Goal: Task Accomplishment & Management: Complete application form

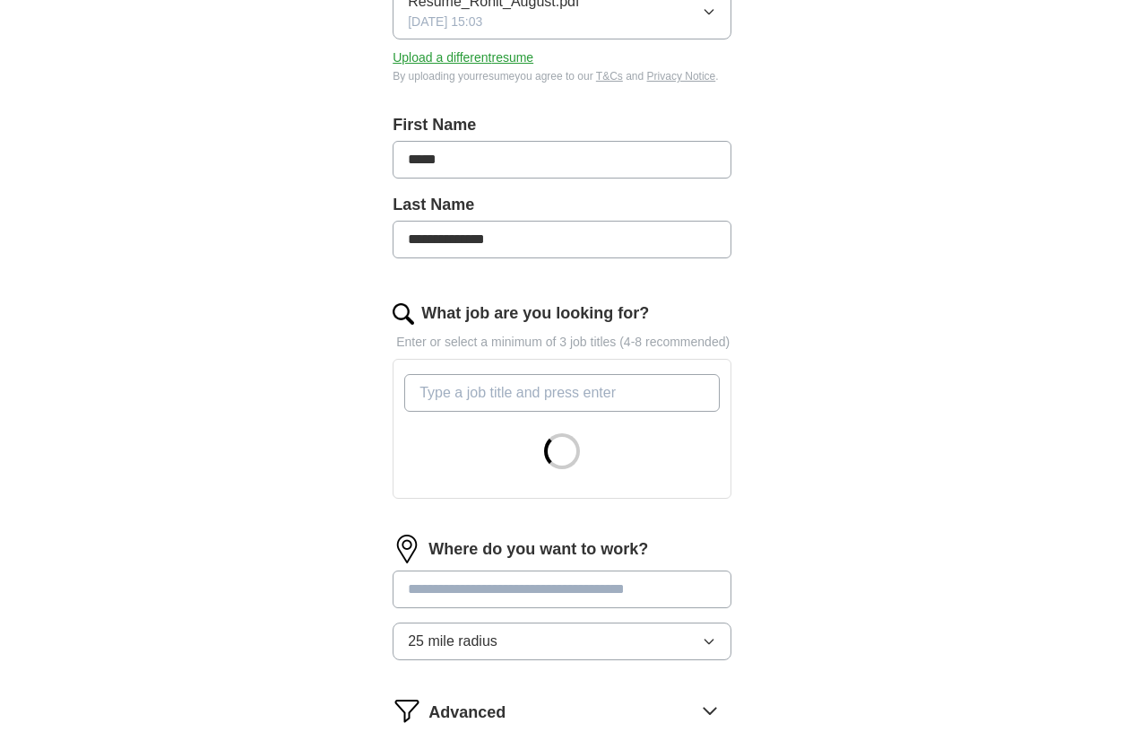
scroll to position [334, 0]
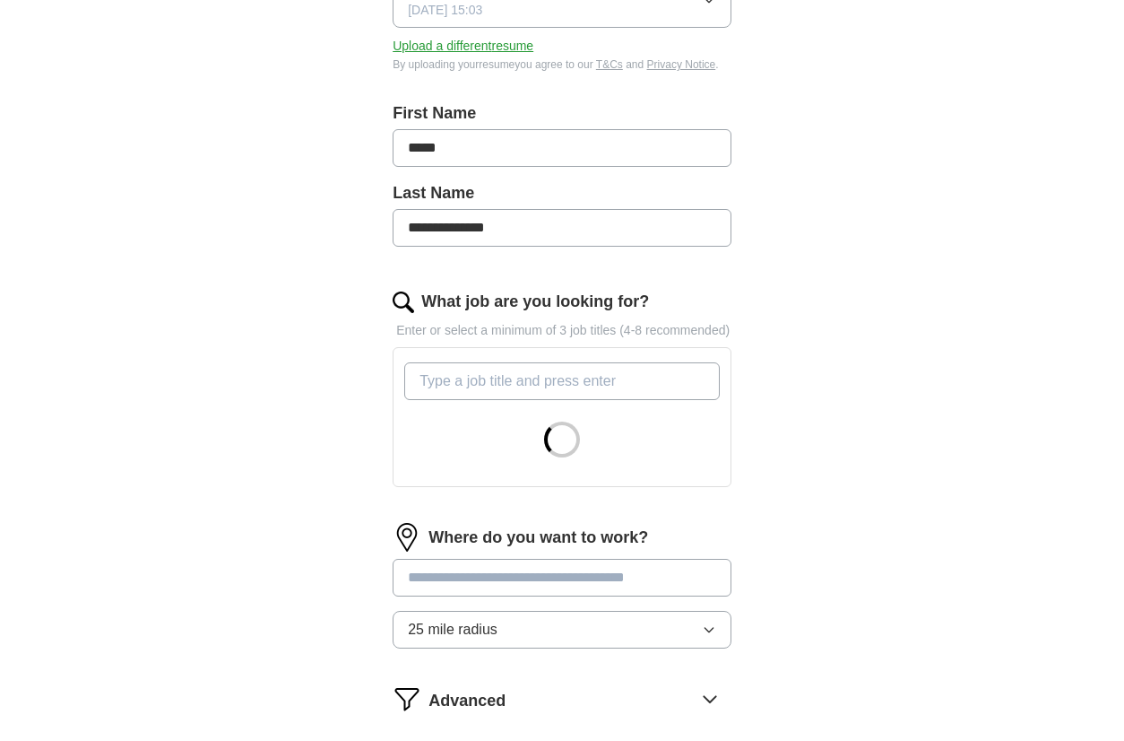
click at [562, 400] on input "What job are you looking for?" at bounding box center [562, 381] width 316 height 38
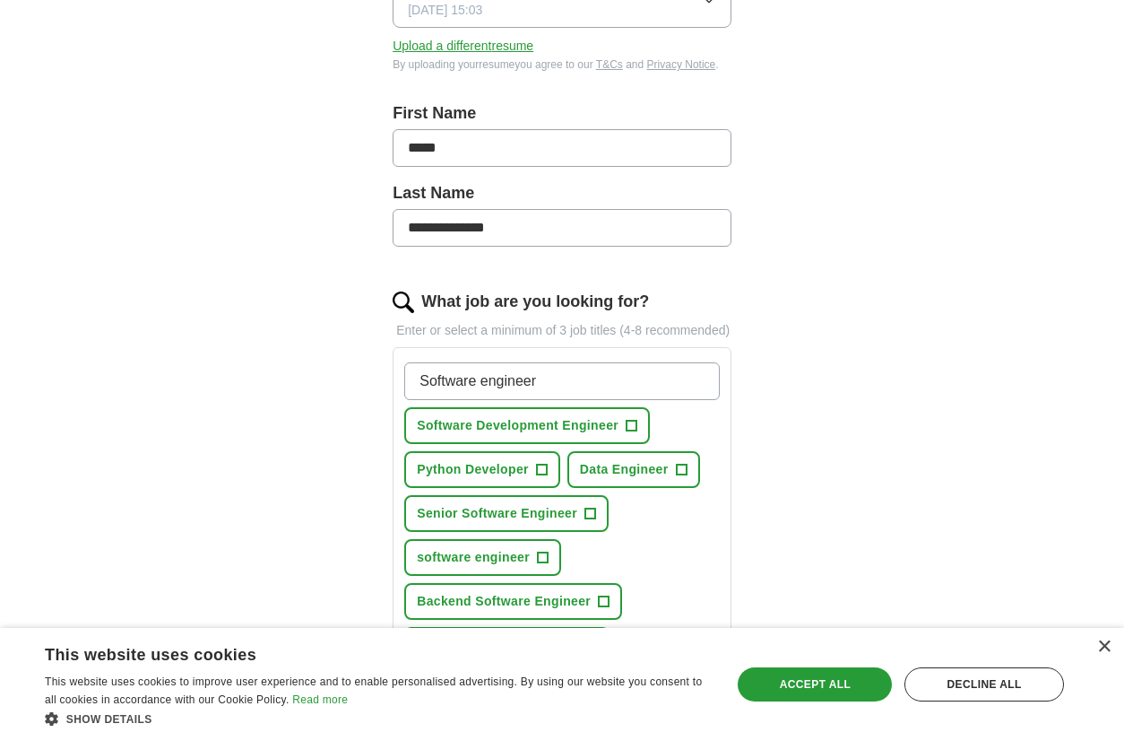
type input "Software engineer"
click at [524, 479] on span "Python Developer" at bounding box center [473, 469] width 112 height 19
click at [514, 567] on span "software engineer" at bounding box center [473, 557] width 113 height 19
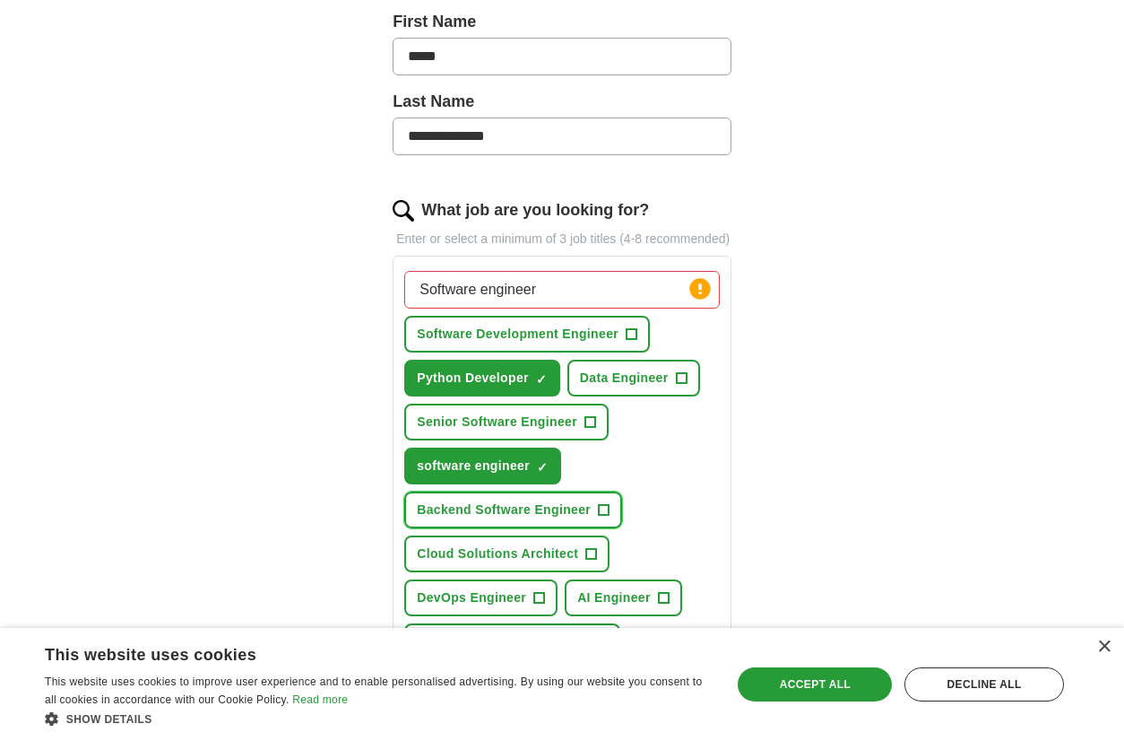
click at [585, 519] on span "Backend Software Engineer" at bounding box center [504, 509] width 174 height 19
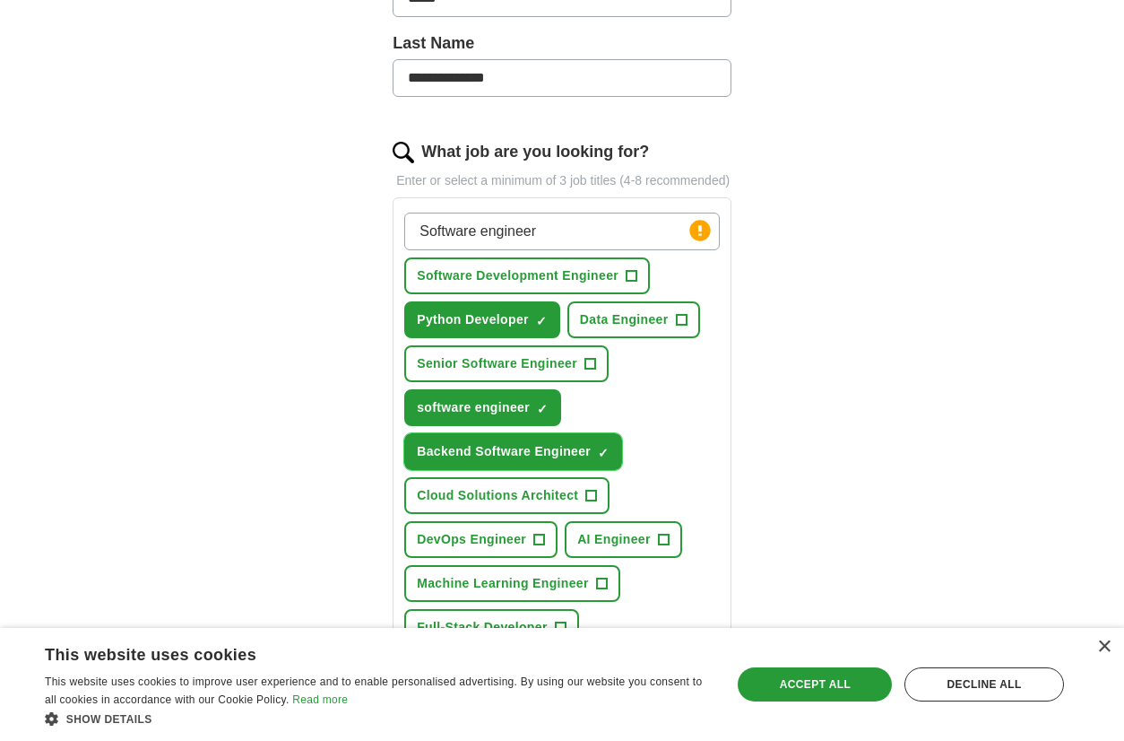
scroll to position [485, 0]
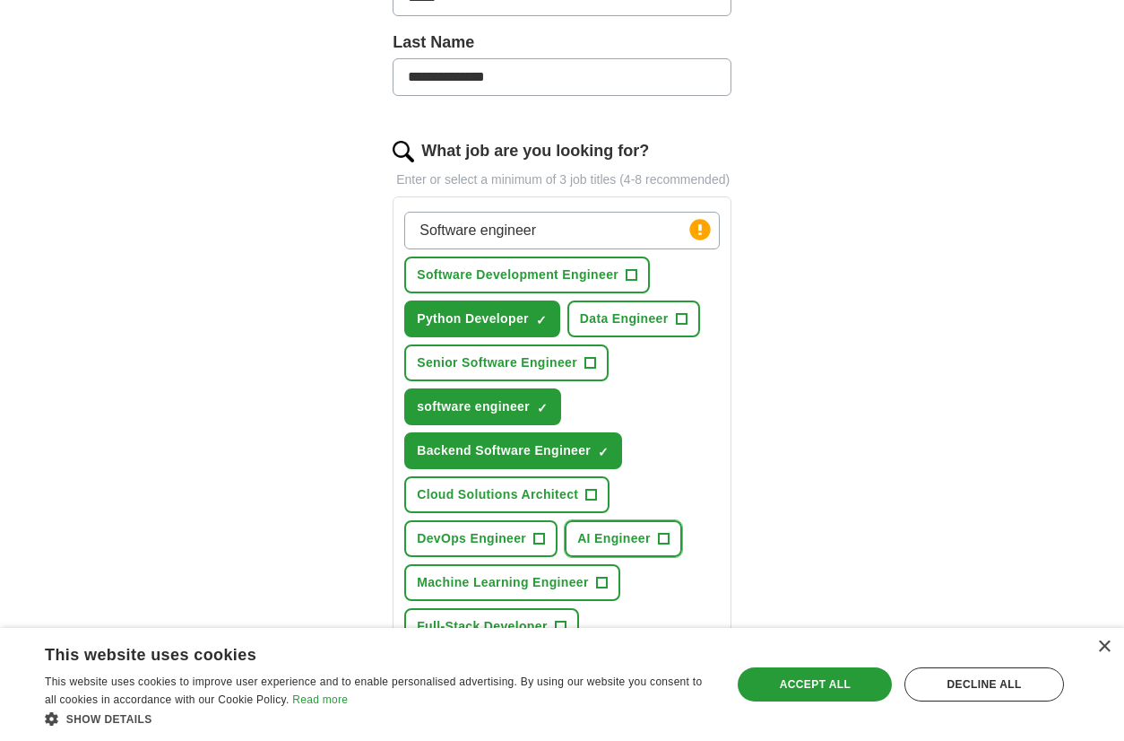
click at [601, 547] on button "AI Engineer +" at bounding box center [623, 538] width 117 height 37
click at [520, 645] on button "Full-Stack Developer +" at bounding box center [491, 626] width 175 height 37
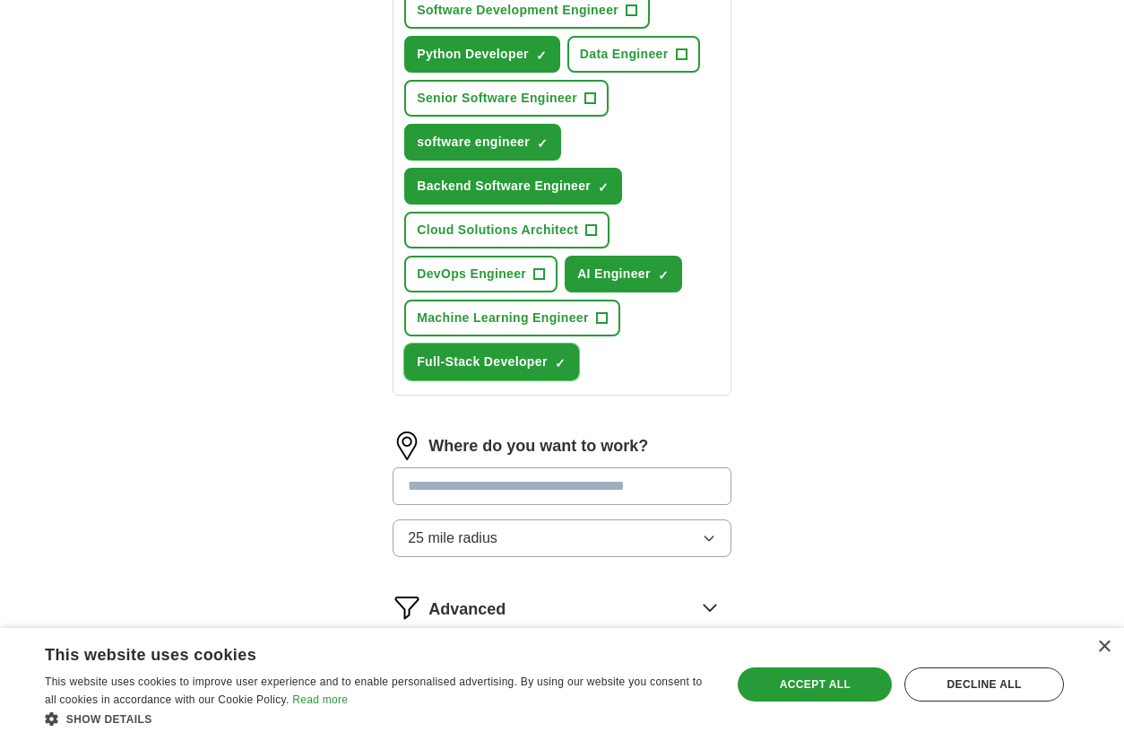
scroll to position [767, 0]
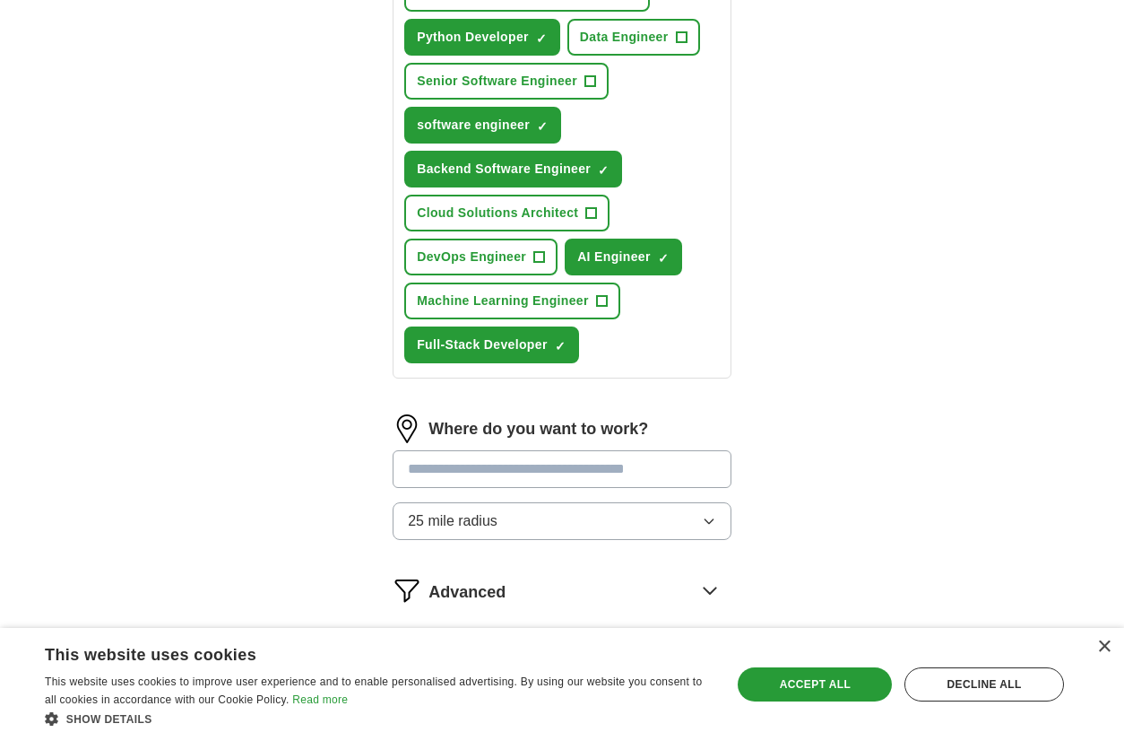
click at [526, 488] on input "text" at bounding box center [562, 469] width 339 height 38
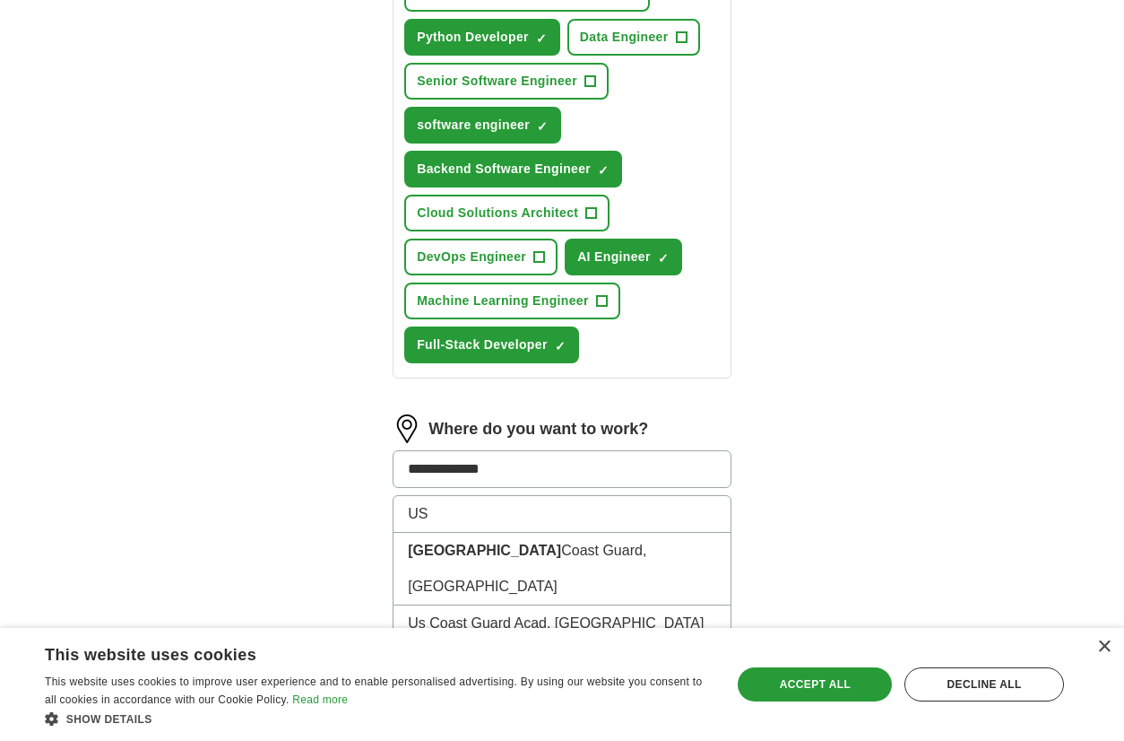
click at [814, 493] on div "**********" at bounding box center [562, 10] width 918 height 1445
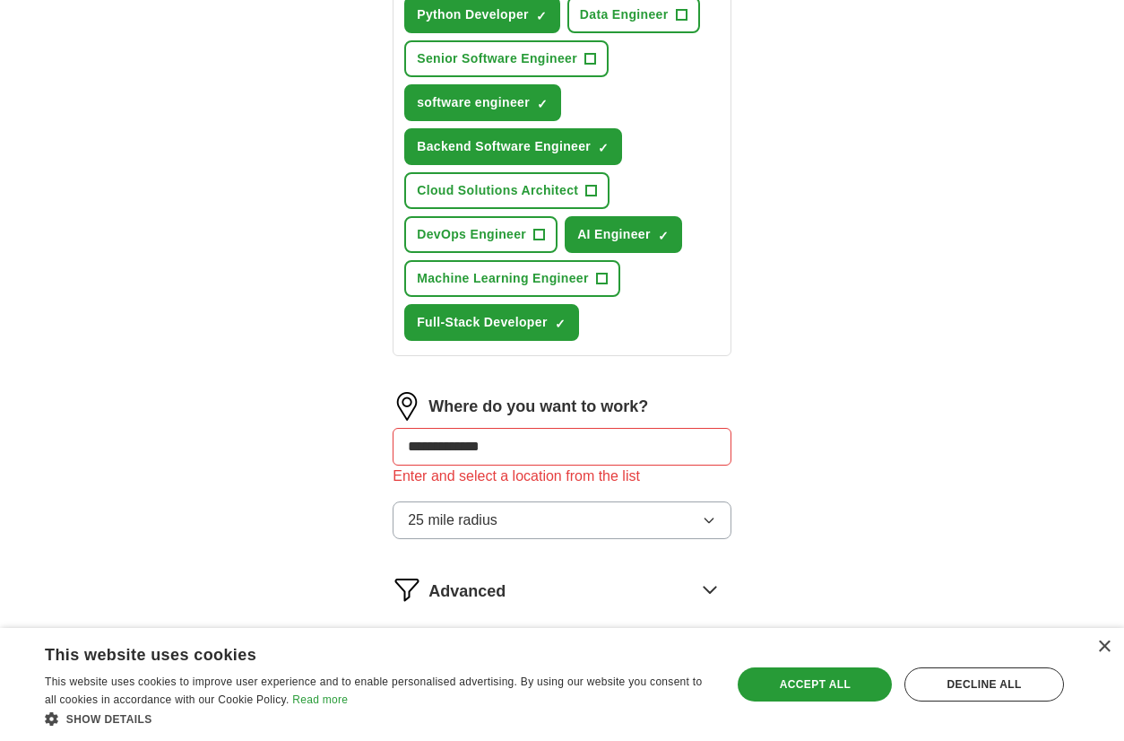
scroll to position [795, 0]
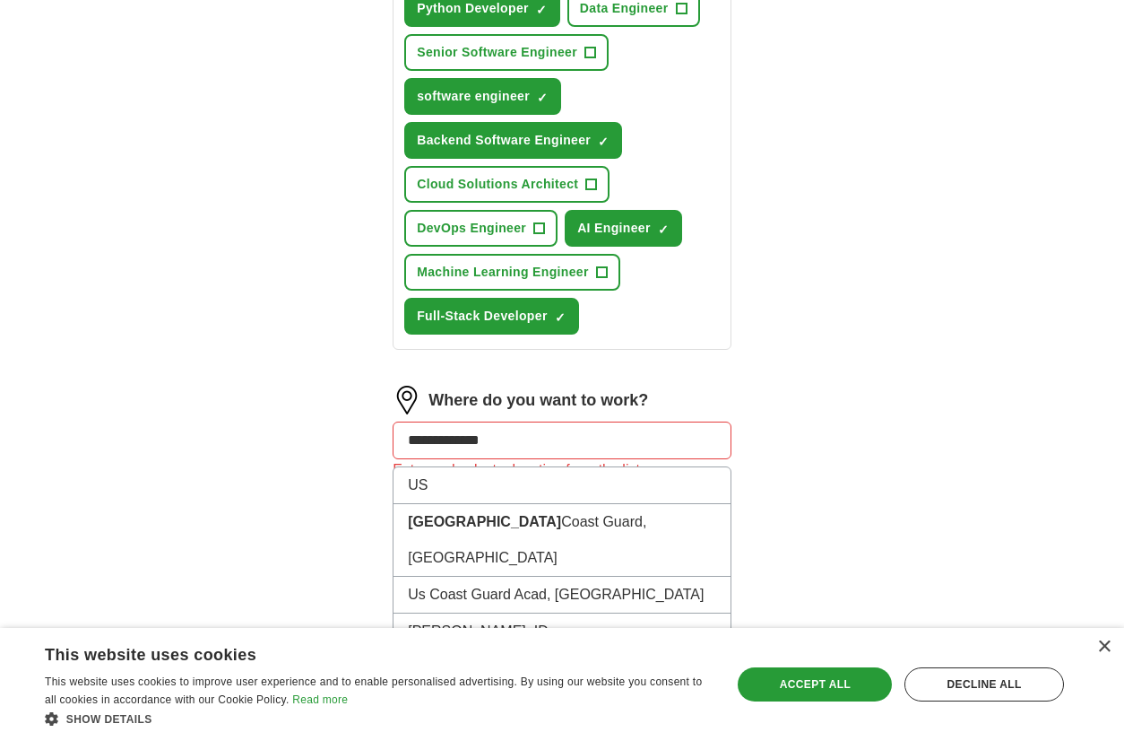
drag, startPoint x: 673, startPoint y: 455, endPoint x: 361, endPoint y: 447, distance: 312.1
click at [361, 447] on div "**********" at bounding box center [562, 43] width 459 height 1367
type input "**********"
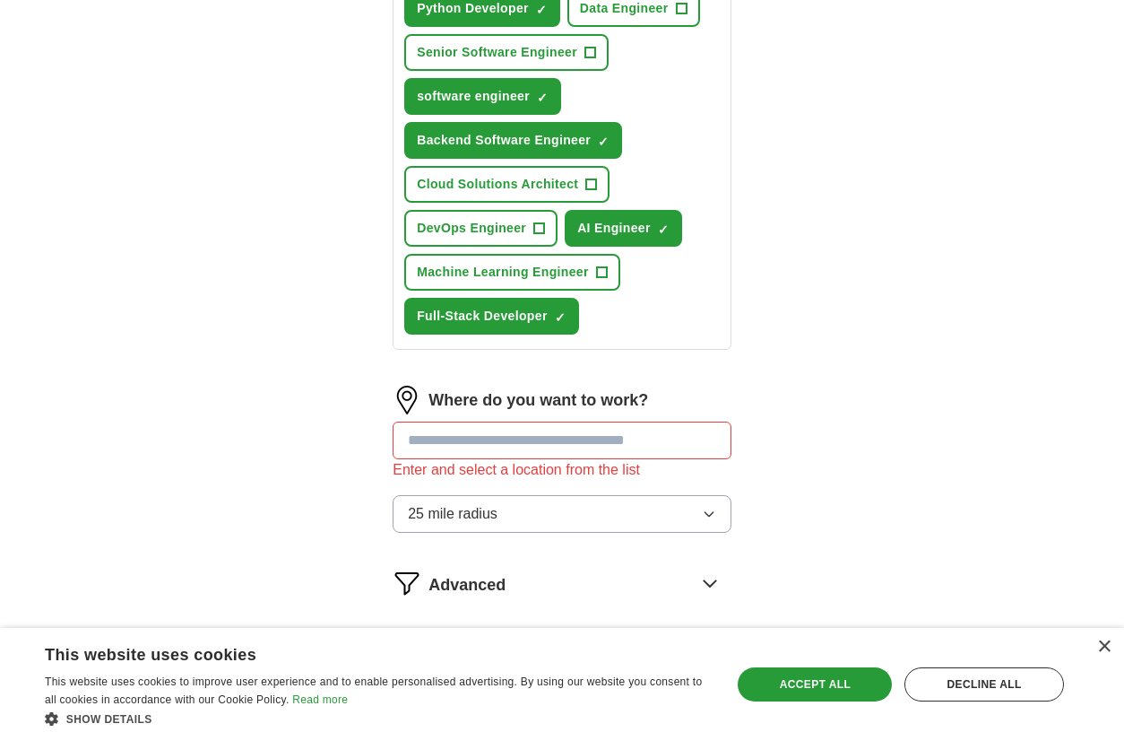
scroll to position [868, 0]
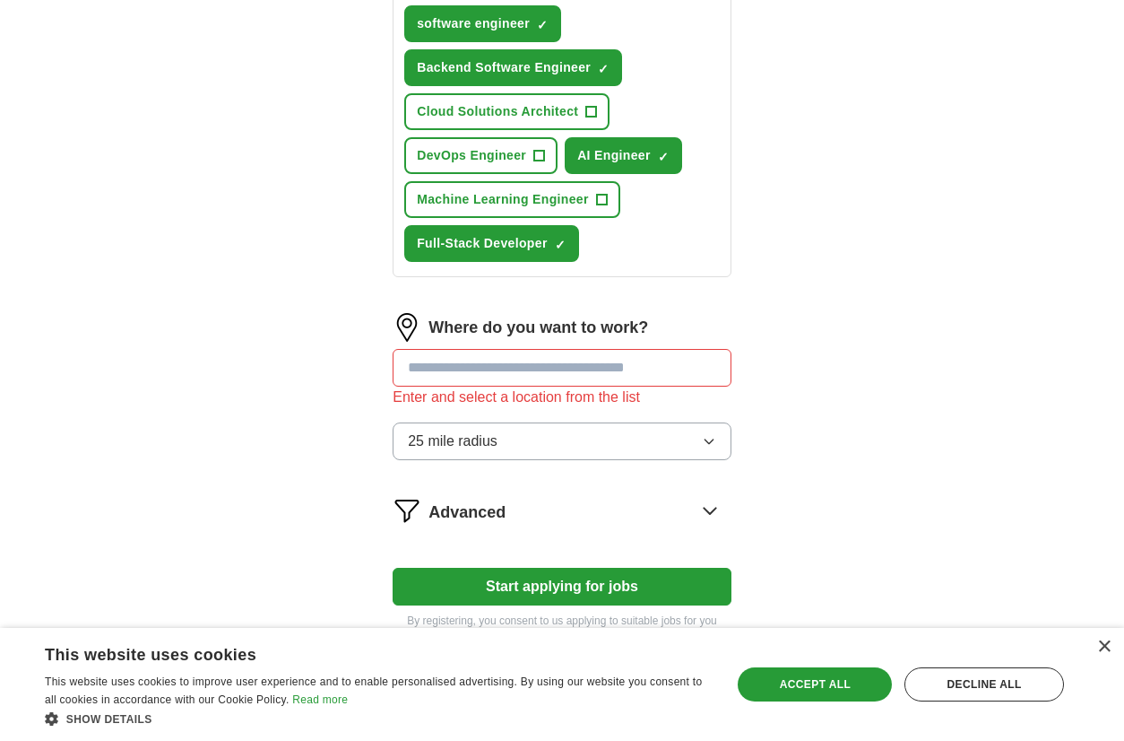
click at [616, 597] on button "Start applying for jobs" at bounding box center [562, 587] width 339 height 38
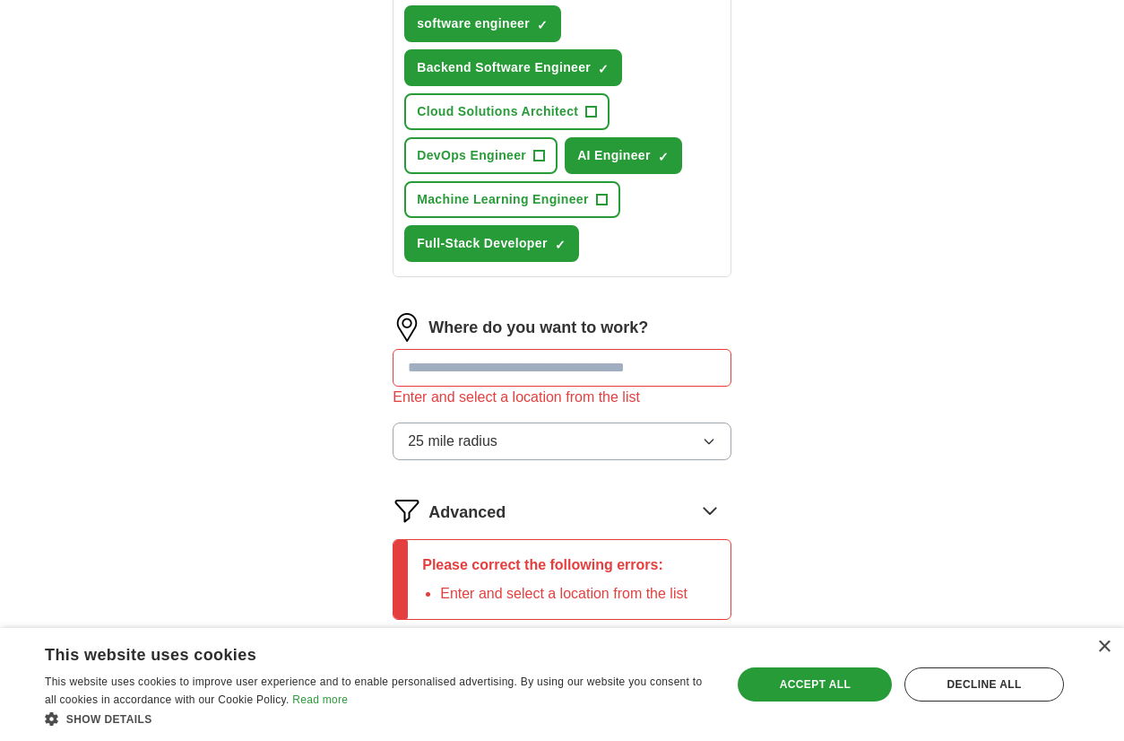
click at [508, 460] on button "25 mile radius" at bounding box center [562, 441] width 339 height 38
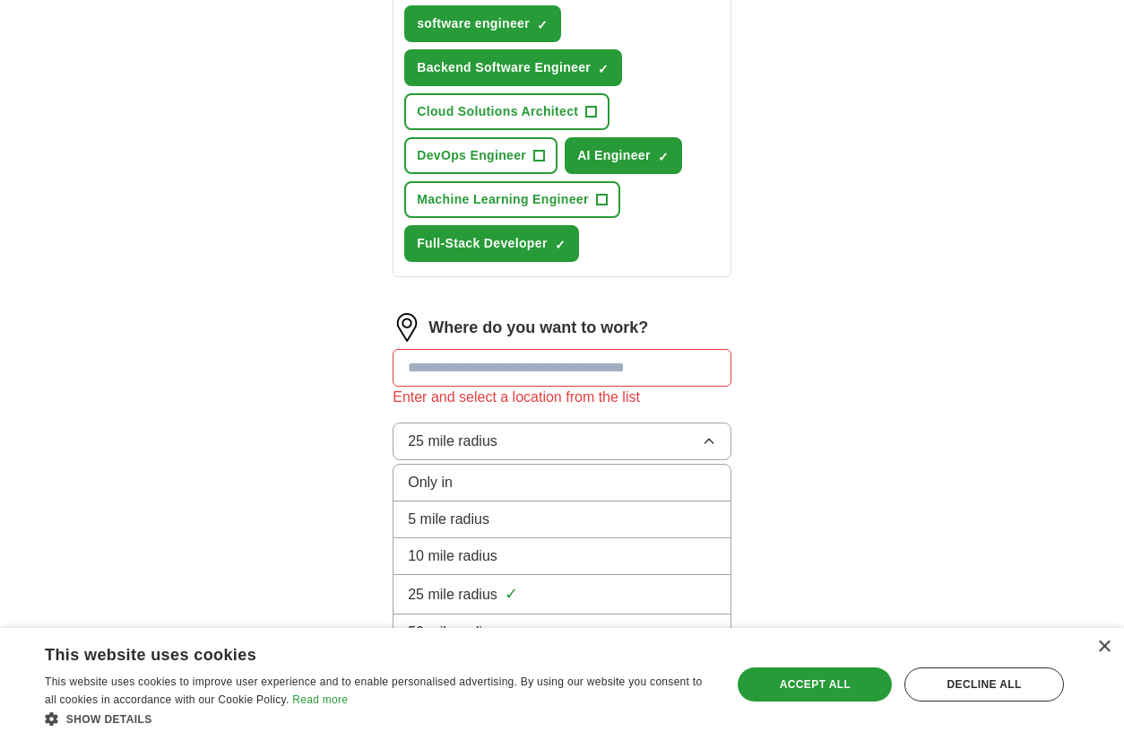
click at [491, 675] on li "100 mile radius" at bounding box center [562, 669] width 337 height 37
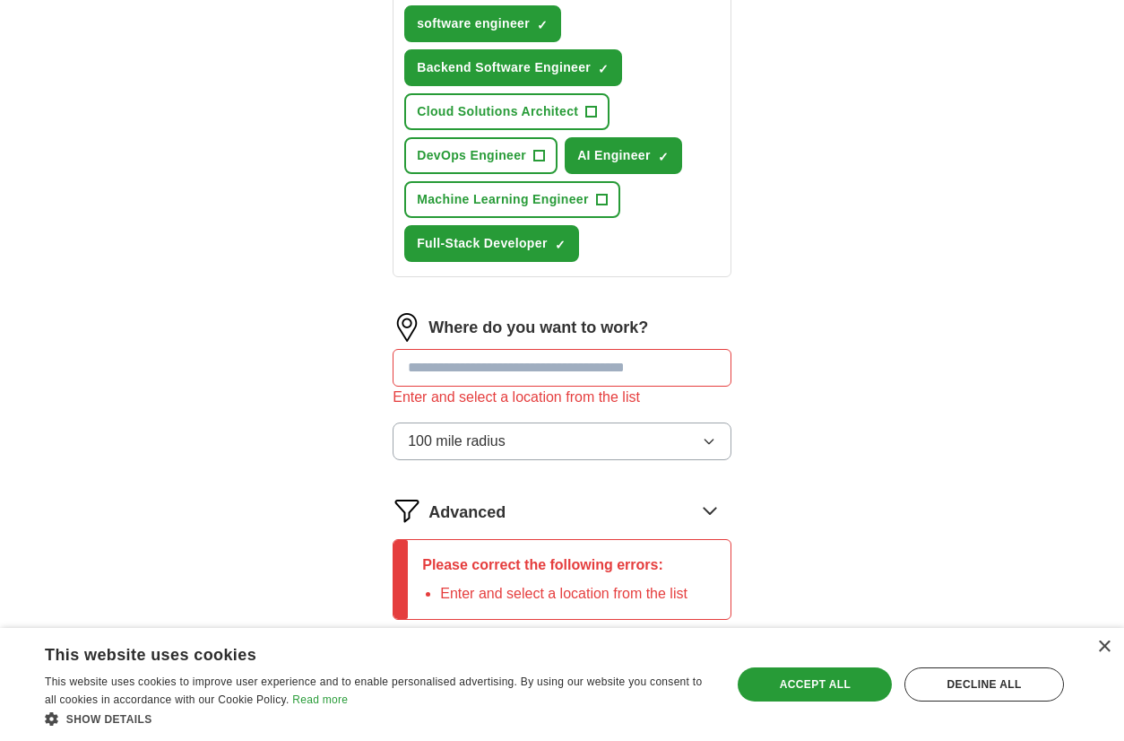
click at [507, 386] on input "text" at bounding box center [562, 368] width 339 height 38
type input "*******"
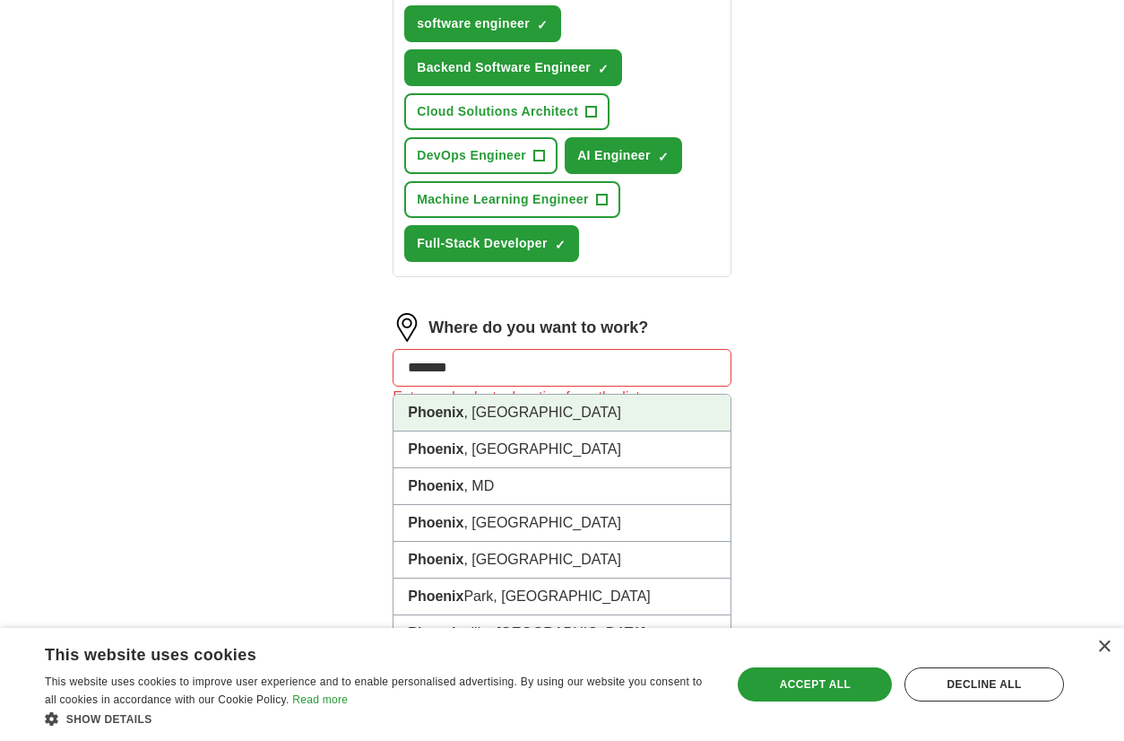
click at [504, 431] on li "[GEOGRAPHIC_DATA] , [GEOGRAPHIC_DATA]" at bounding box center [562, 413] width 337 height 37
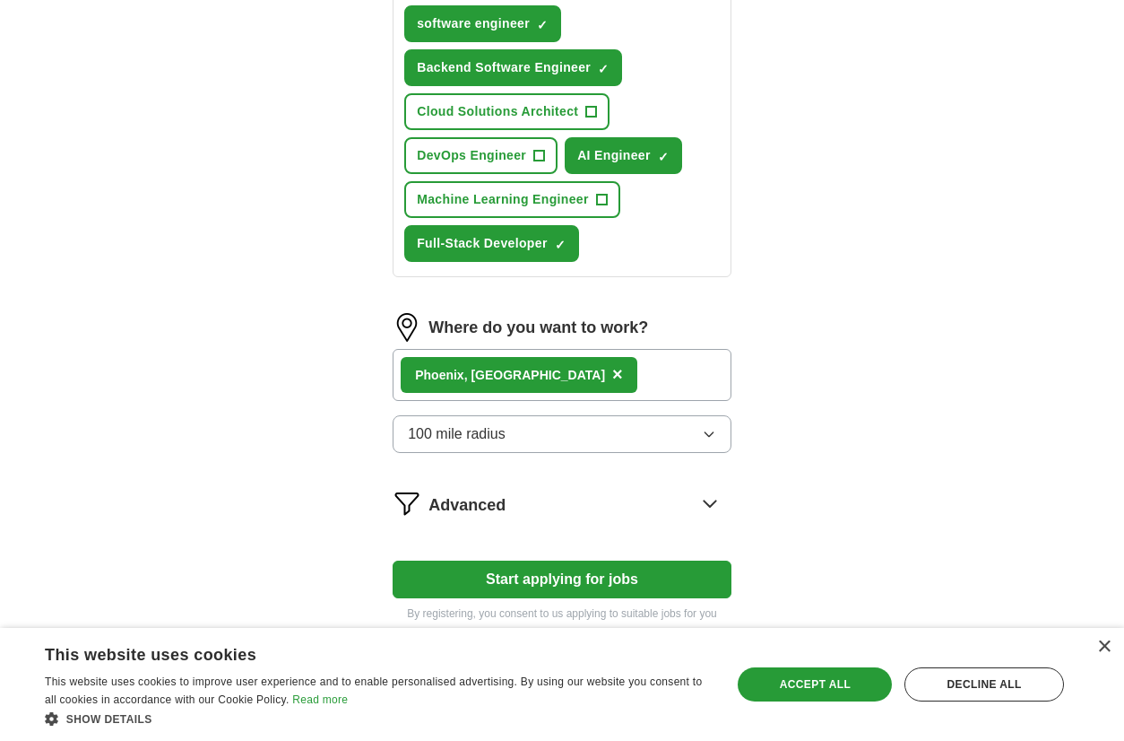
click at [555, 517] on div "Advanced" at bounding box center [580, 503] width 303 height 29
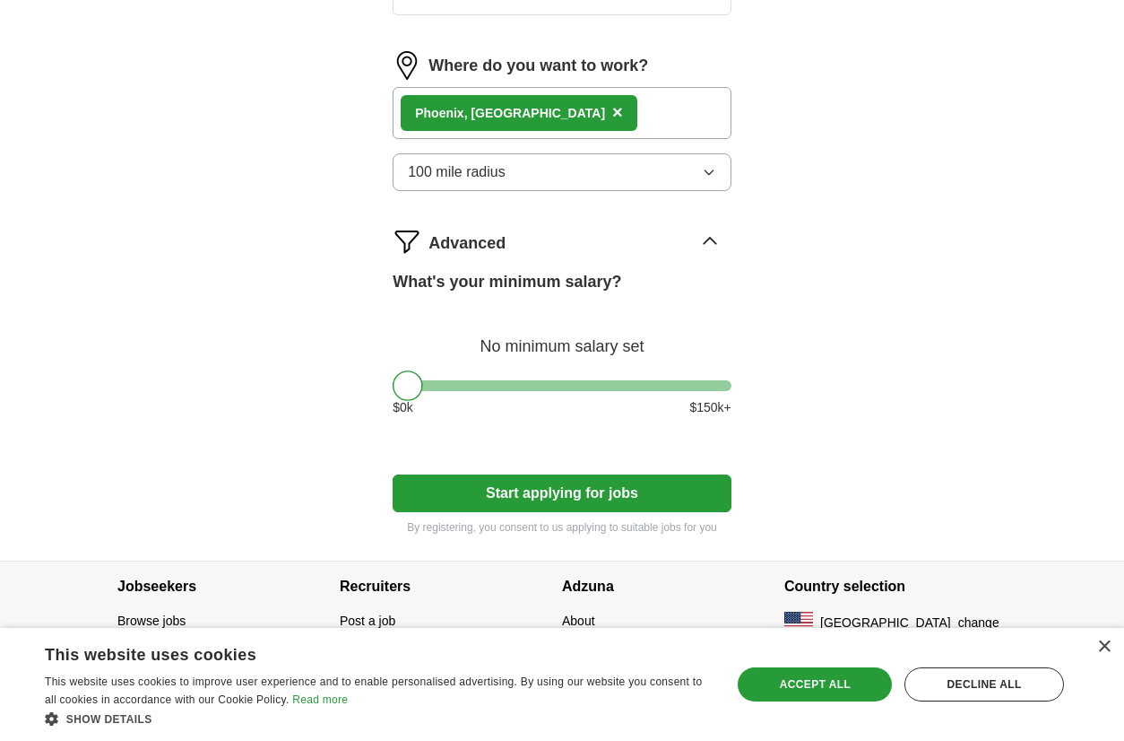
click at [573, 512] on button "Start applying for jobs" at bounding box center [562, 493] width 339 height 38
select select "**"
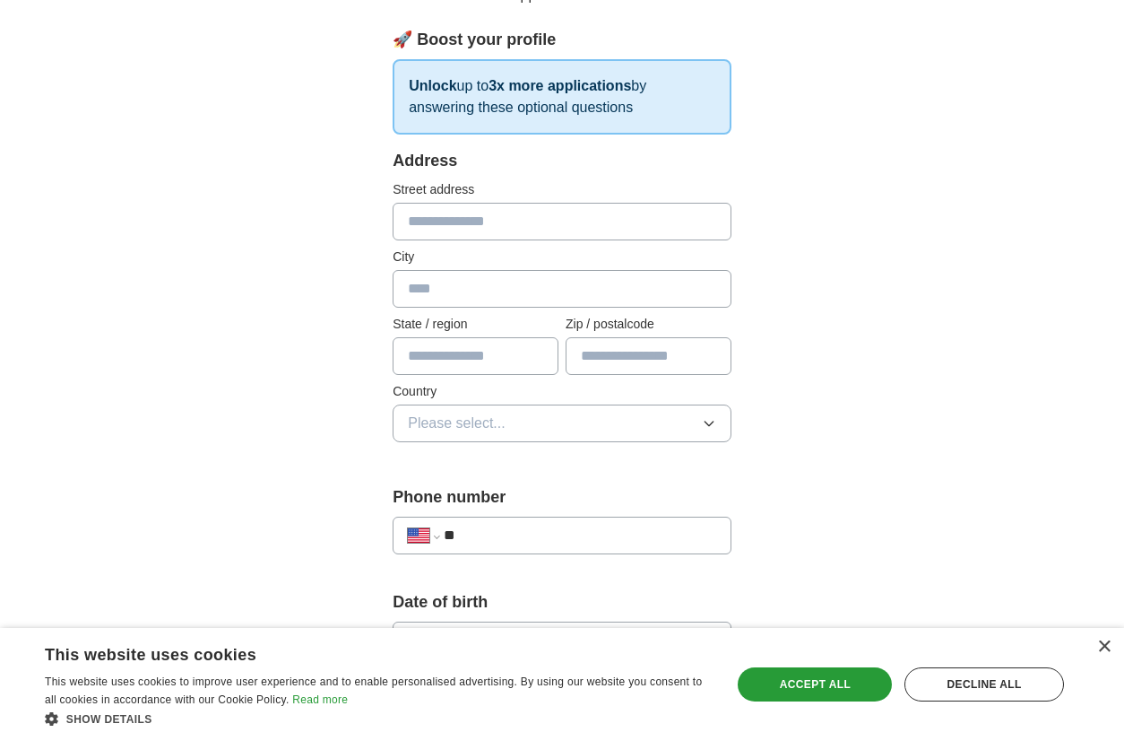
scroll to position [0, 0]
